Goal: Transaction & Acquisition: Book appointment/travel/reservation

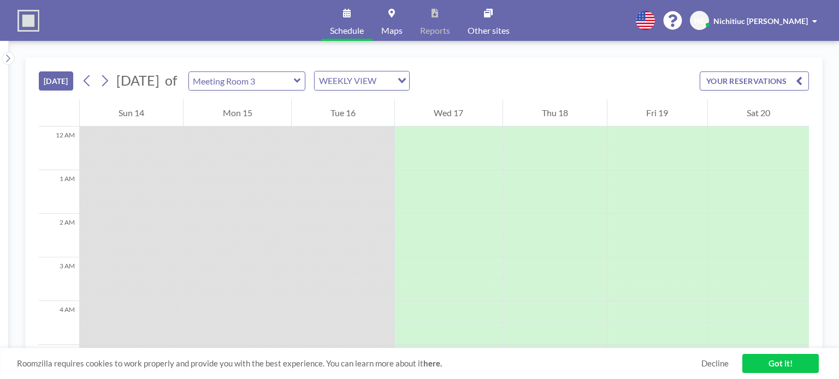
scroll to position [328, 0]
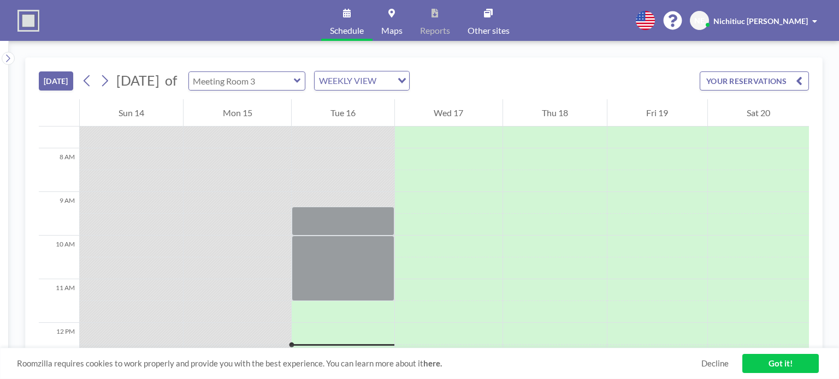
click at [294, 82] on input "text" at bounding box center [241, 81] width 105 height 18
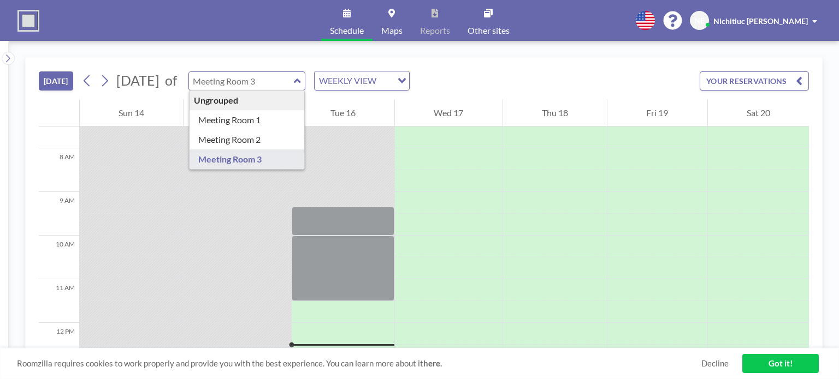
type input "Meeting Room 3"
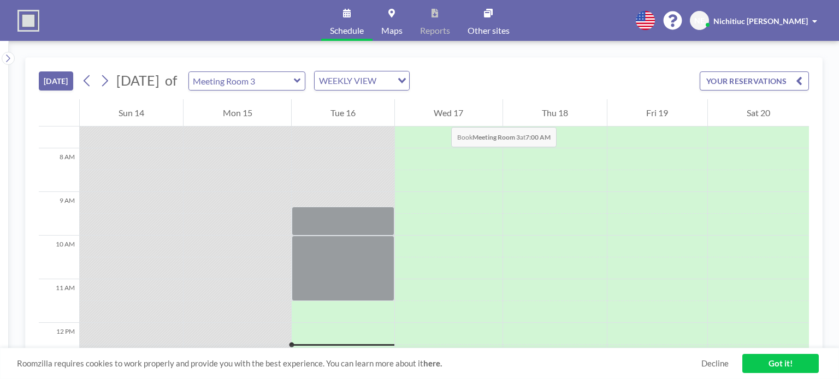
click at [440, 116] on div "Wed 17" at bounding box center [448, 112] width 107 height 27
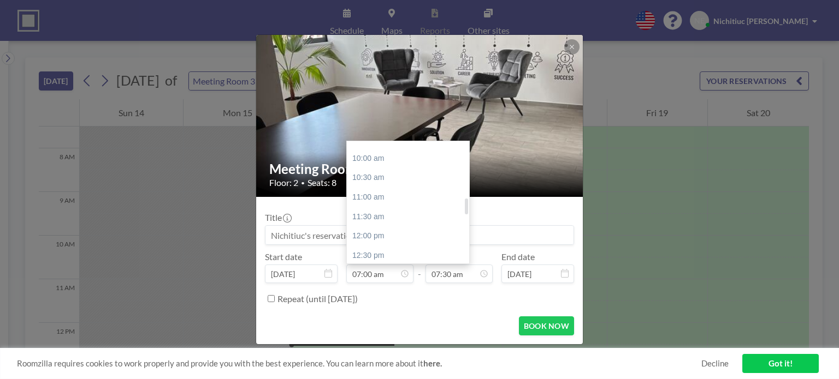
scroll to position [436, 0]
click at [369, 222] on div "01:00 pm" at bounding box center [411, 221] width 128 height 20
type input "01:00 pm"
type input "01:30 pm"
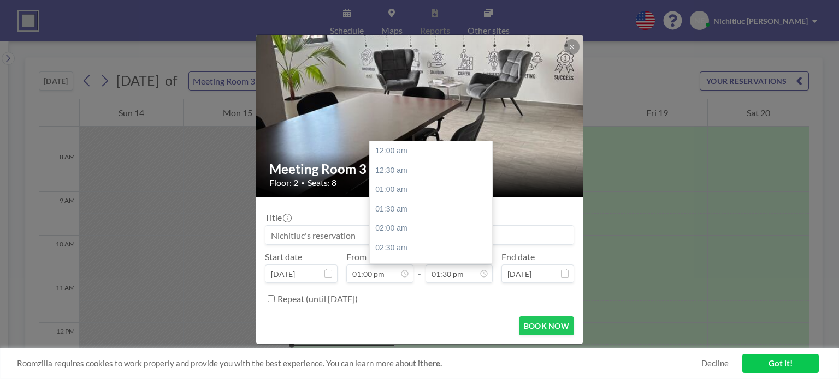
scroll to position [524, 0]
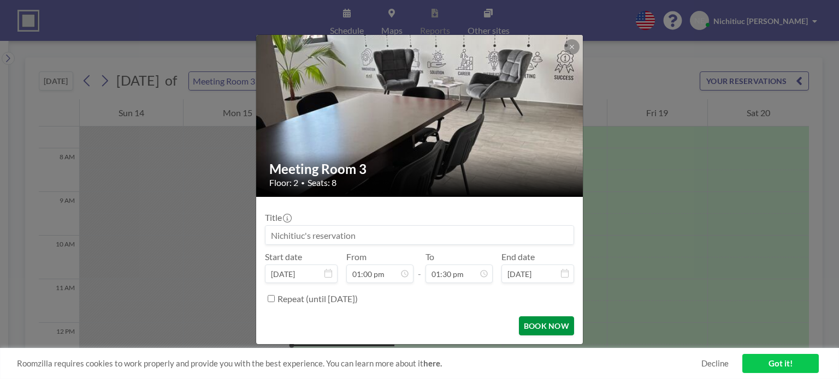
click at [560, 324] on button "BOOK NOW" at bounding box center [546, 326] width 55 height 19
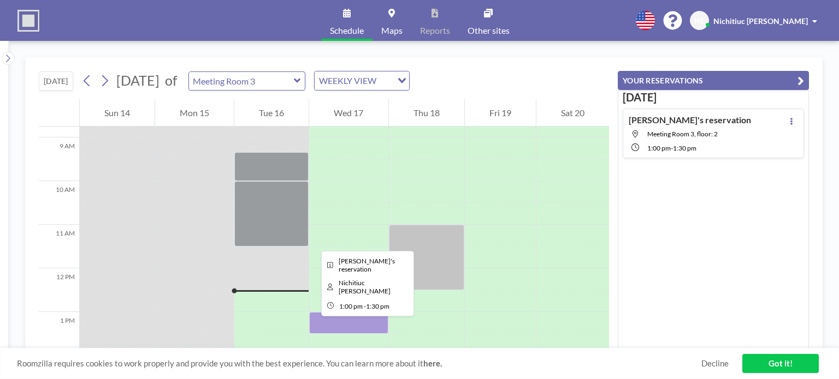
scroll to position [437, 0]
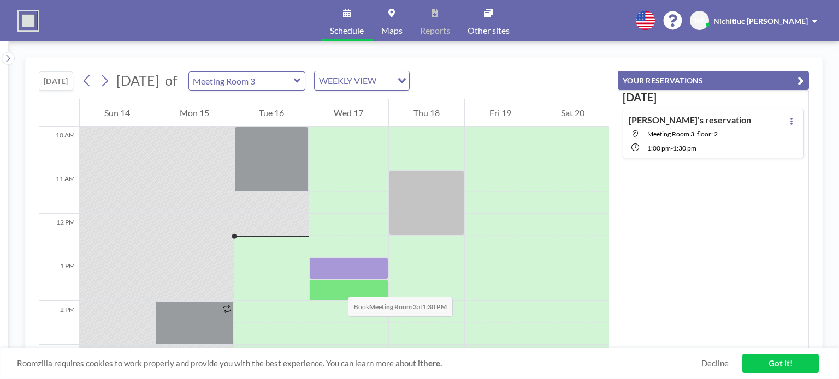
drag, startPoint x: 333, startPoint y: 270, endPoint x: 337, endPoint y: 286, distance: 16.8
click at [337, 286] on div at bounding box center [348, 214] width 79 height 1048
drag, startPoint x: 336, startPoint y: 264, endPoint x: 341, endPoint y: 292, distance: 28.7
click at [341, 292] on div at bounding box center [348, 214] width 79 height 1048
click at [339, 288] on div at bounding box center [348, 291] width 79 height 22
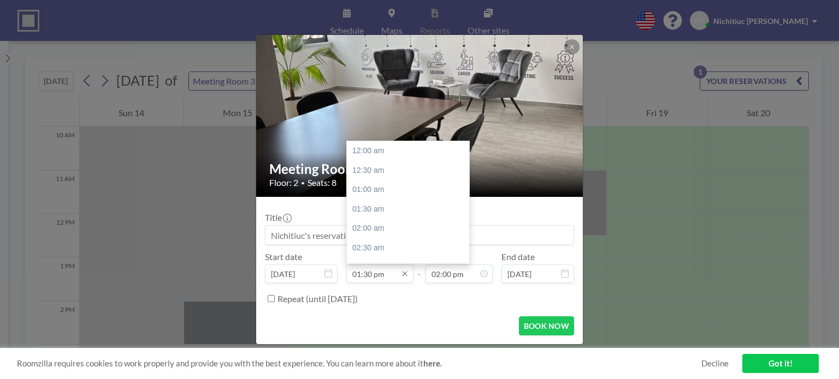
scroll to position [524, 0]
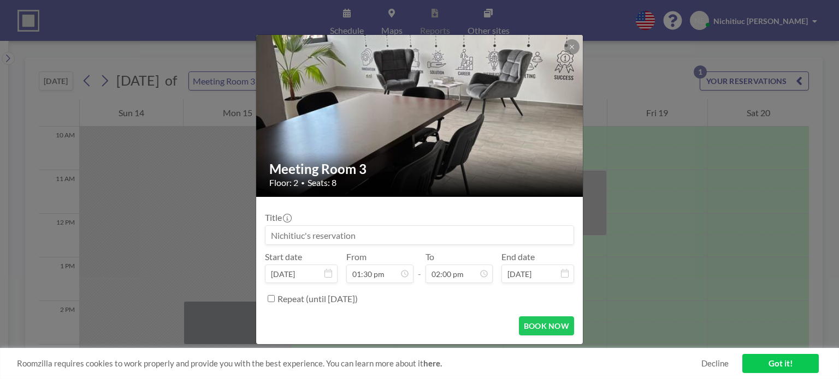
click at [620, 76] on div "Meeting Room 3 Floor: 2 • Seats: 8 Title Start date [DATE] From 01:30 pm - To 0…" at bounding box center [419, 189] width 839 height 379
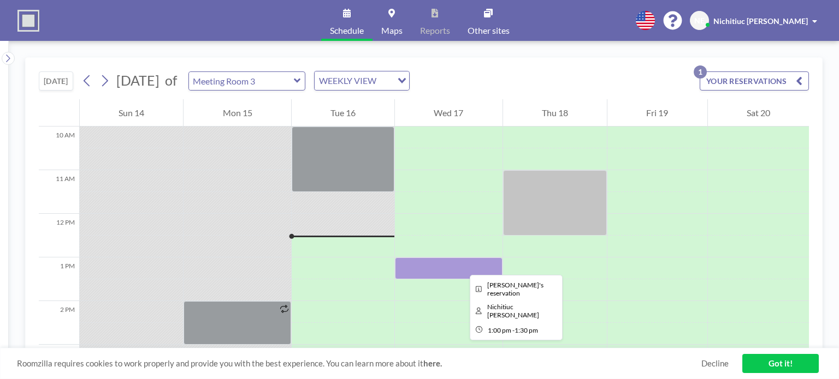
click at [461, 265] on div at bounding box center [448, 269] width 107 height 22
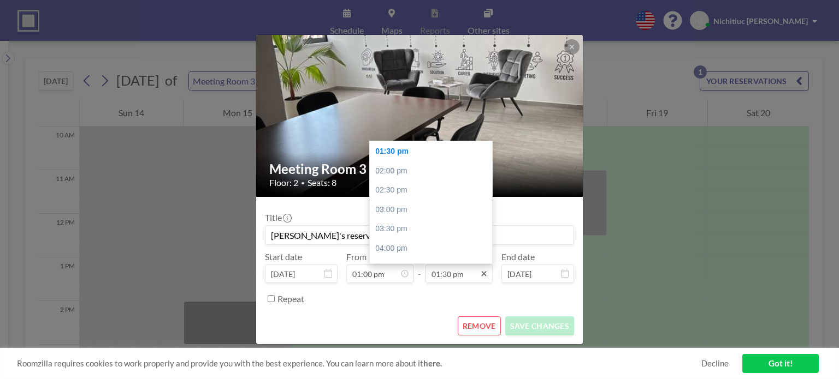
click at [484, 276] on icon at bounding box center [483, 274] width 9 height 9
click at [388, 172] on div "02:00 pm" at bounding box center [434, 172] width 128 height 20
type input "02:00 pm"
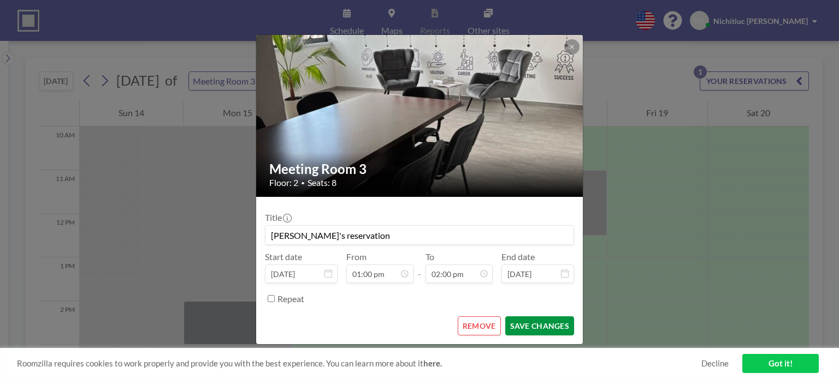
click at [538, 322] on button "SAVE CHANGES" at bounding box center [539, 326] width 69 height 19
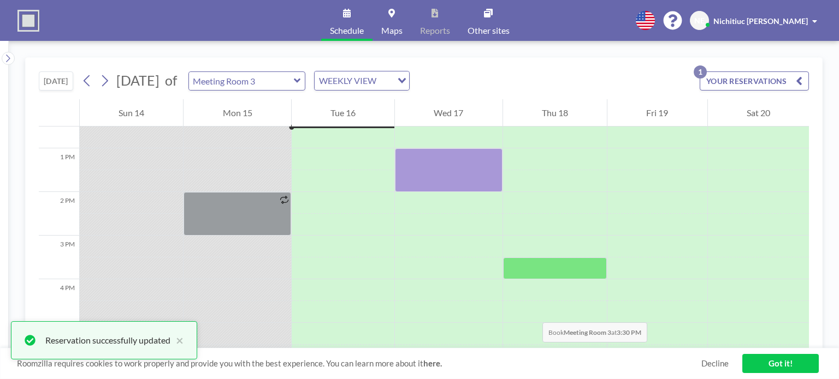
scroll to position [437, 0]
